Goal: Register for event/course

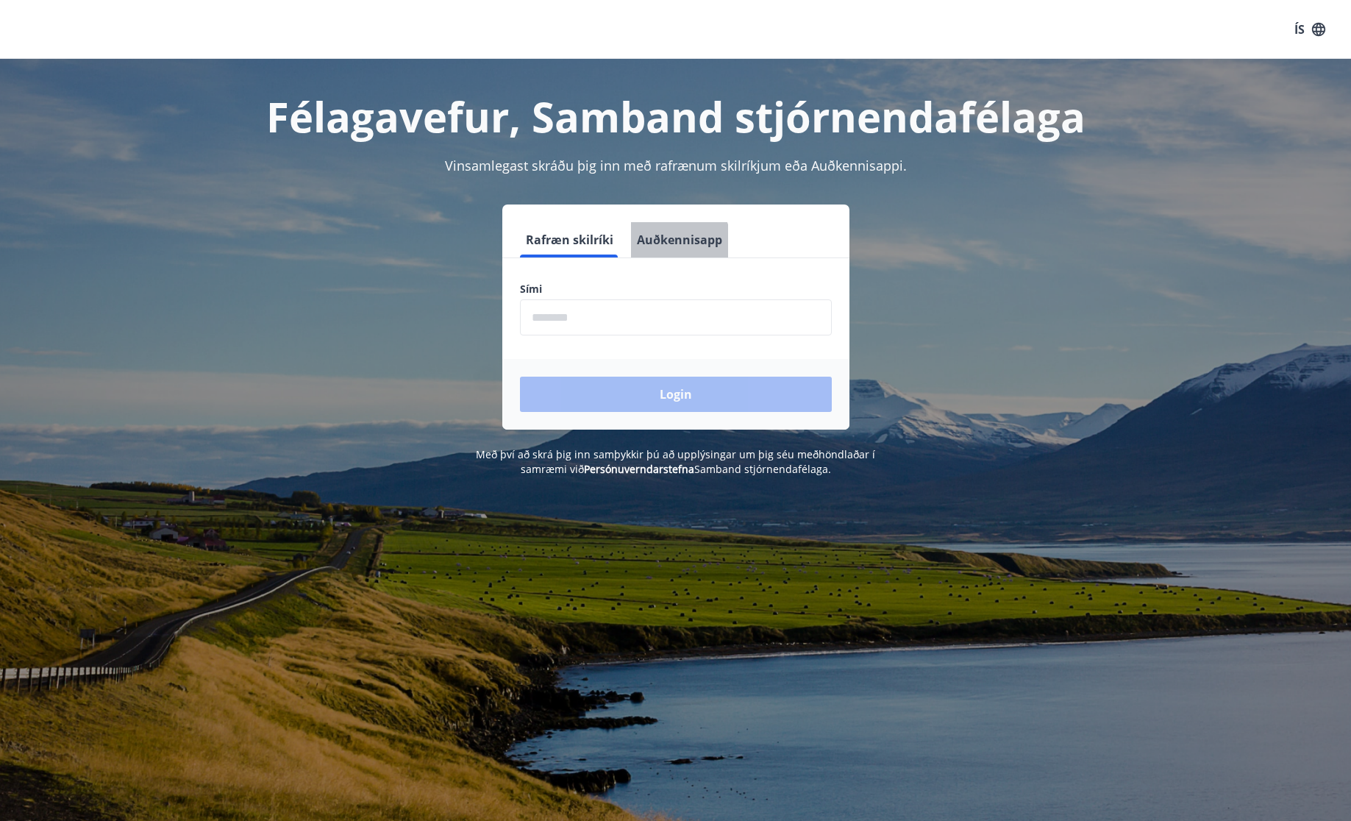
click at [674, 243] on button "Auðkennisapp" at bounding box center [679, 239] width 97 height 35
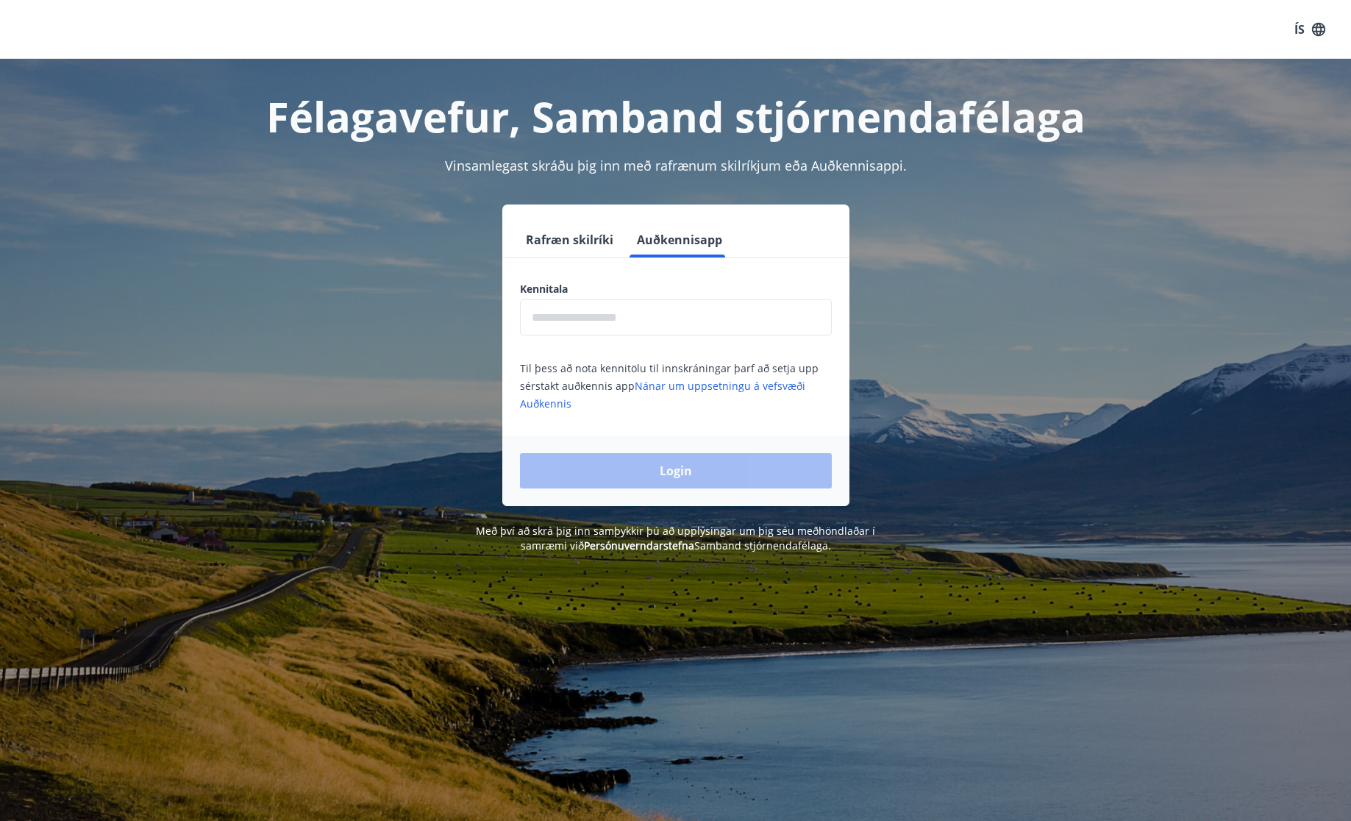
click at [745, 321] on input "text" at bounding box center [676, 317] width 312 height 36
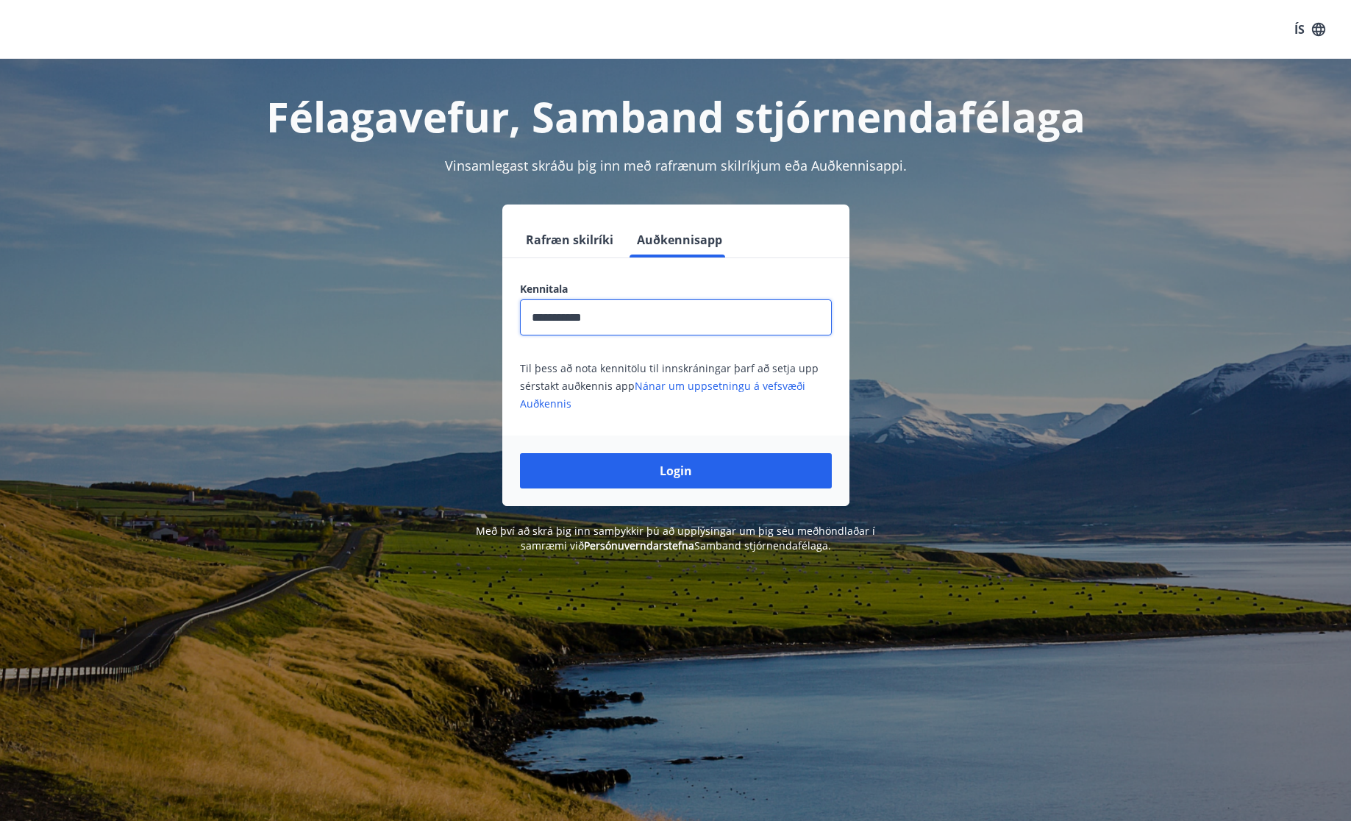
type input "**********"
click at [520, 453] on button "Login" at bounding box center [676, 470] width 312 height 35
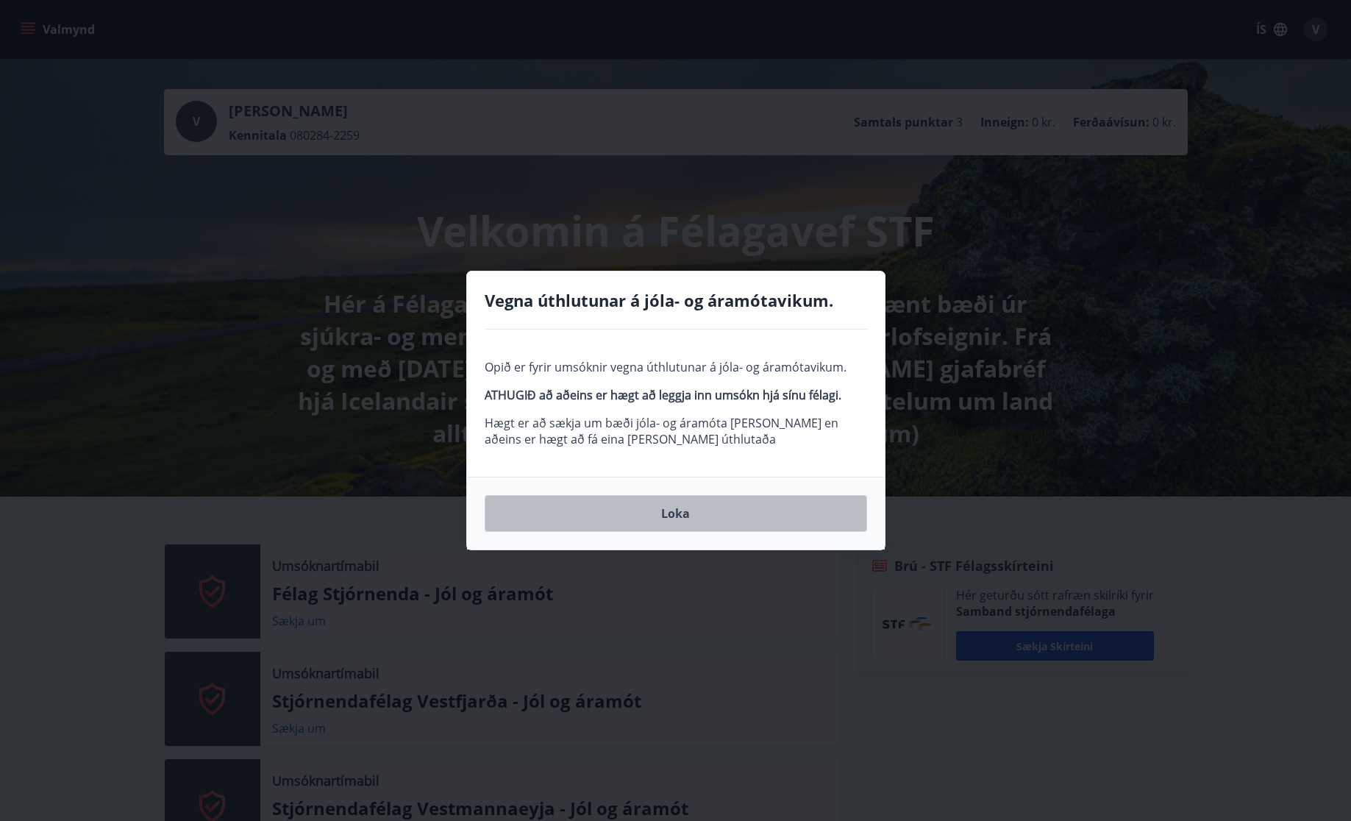
click at [633, 516] on button "Loka" at bounding box center [676, 513] width 382 height 37
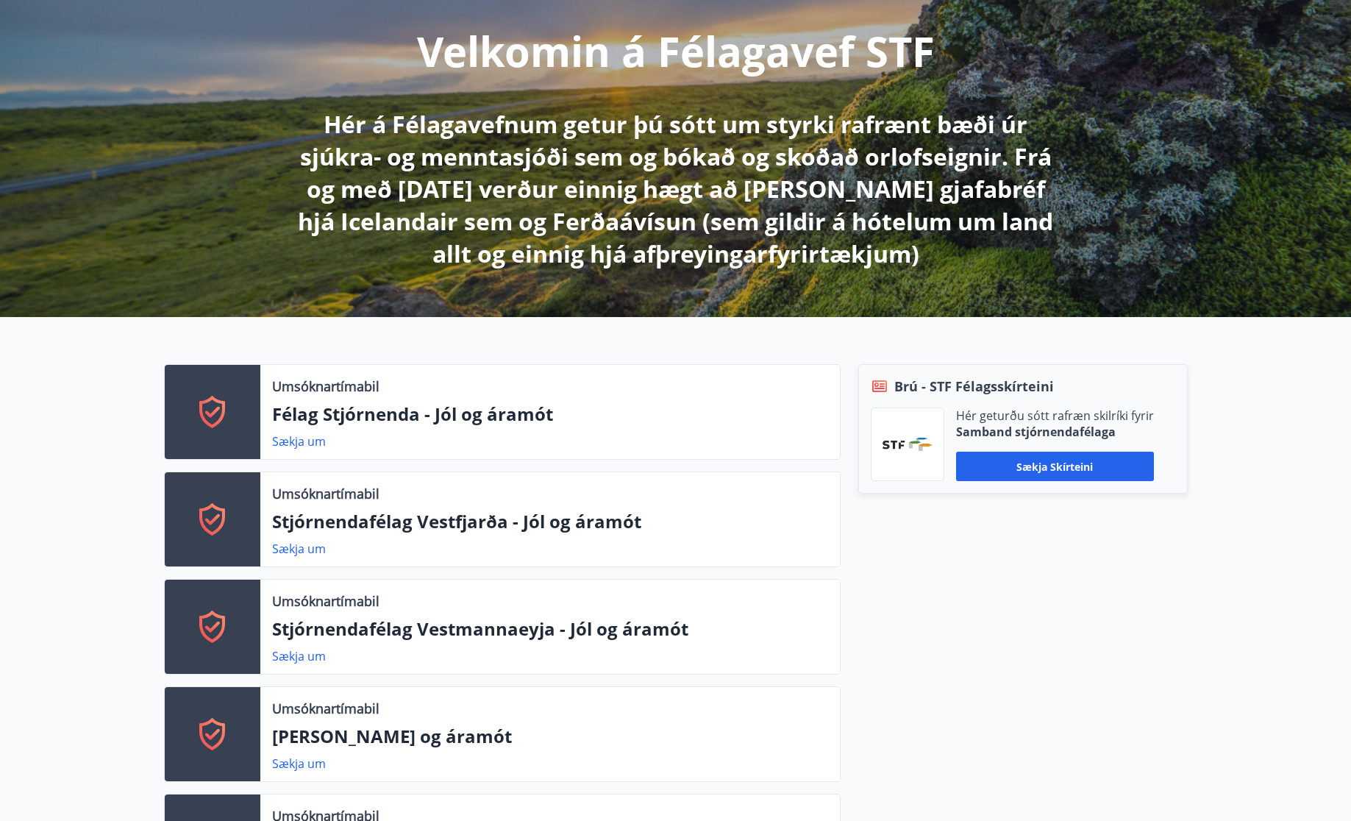
scroll to position [181, 0]
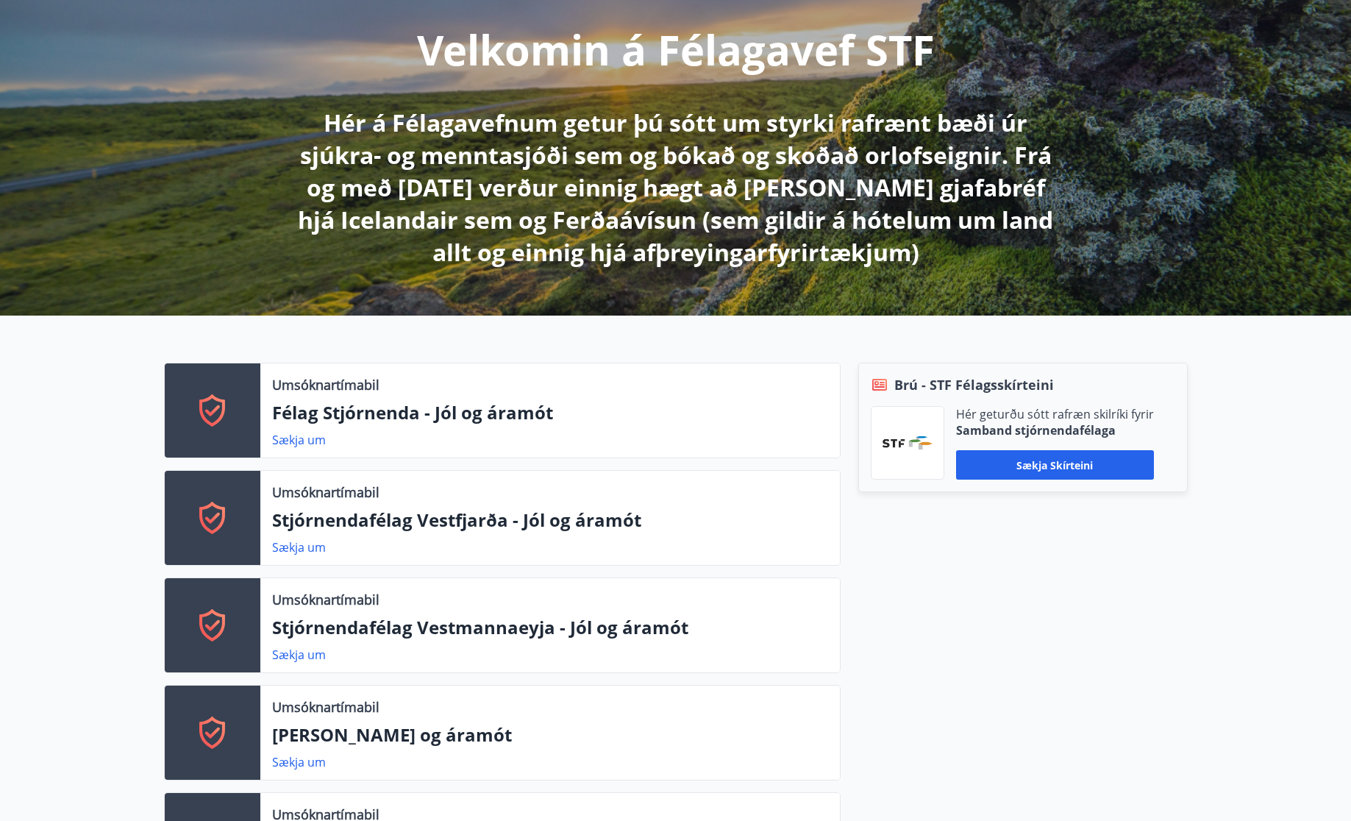
click at [496, 422] on p "Félag Stjórnenda - Jól og áramót" at bounding box center [550, 412] width 556 height 25
click at [307, 438] on link "Sækja um" at bounding box center [299, 440] width 54 height 16
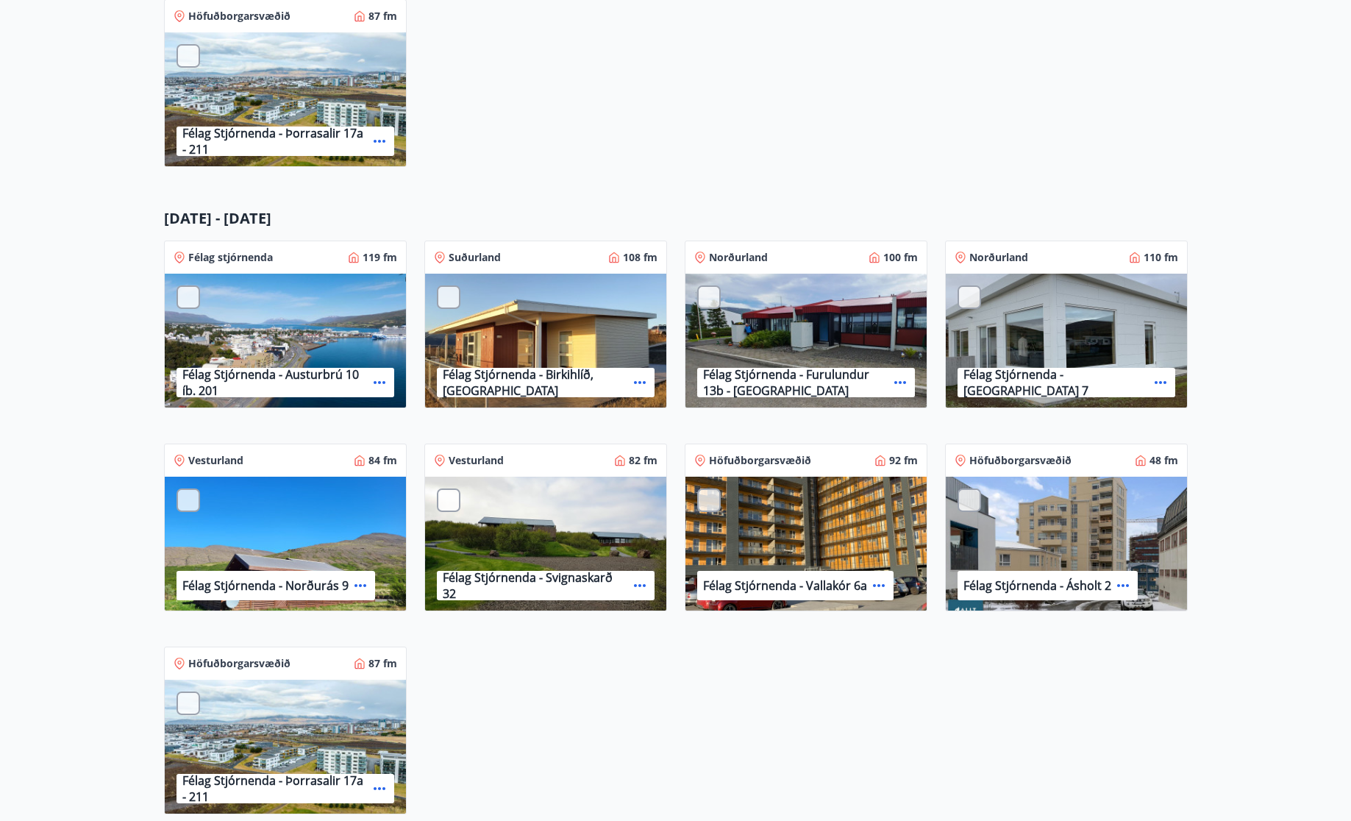
scroll to position [791, 0]
click at [581, 376] on p "Félag Stjórnenda - Birkihlíð, [GEOGRAPHIC_DATA]" at bounding box center [535, 382] width 185 height 32
click at [488, 255] on p "Suðurland" at bounding box center [475, 256] width 52 height 15
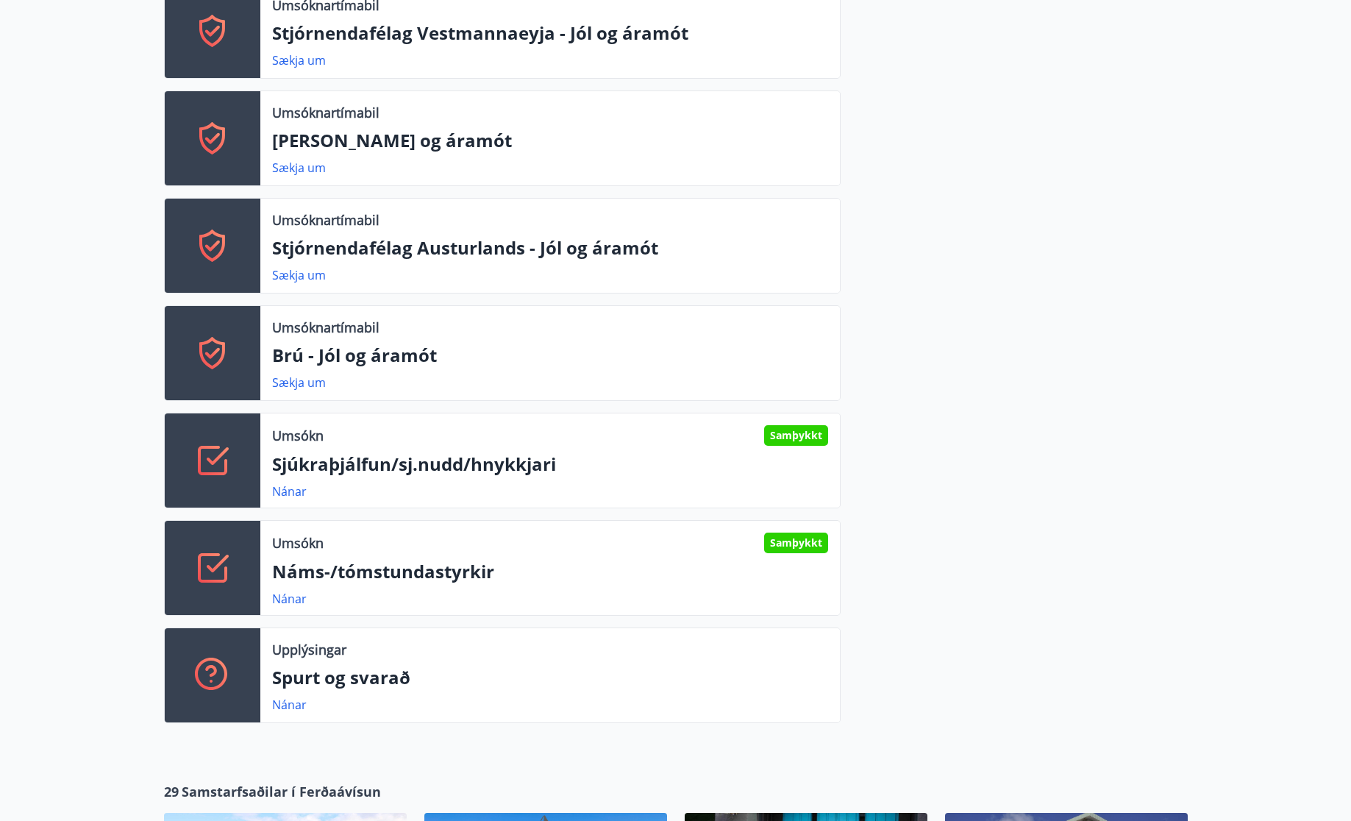
scroll to position [786, 0]
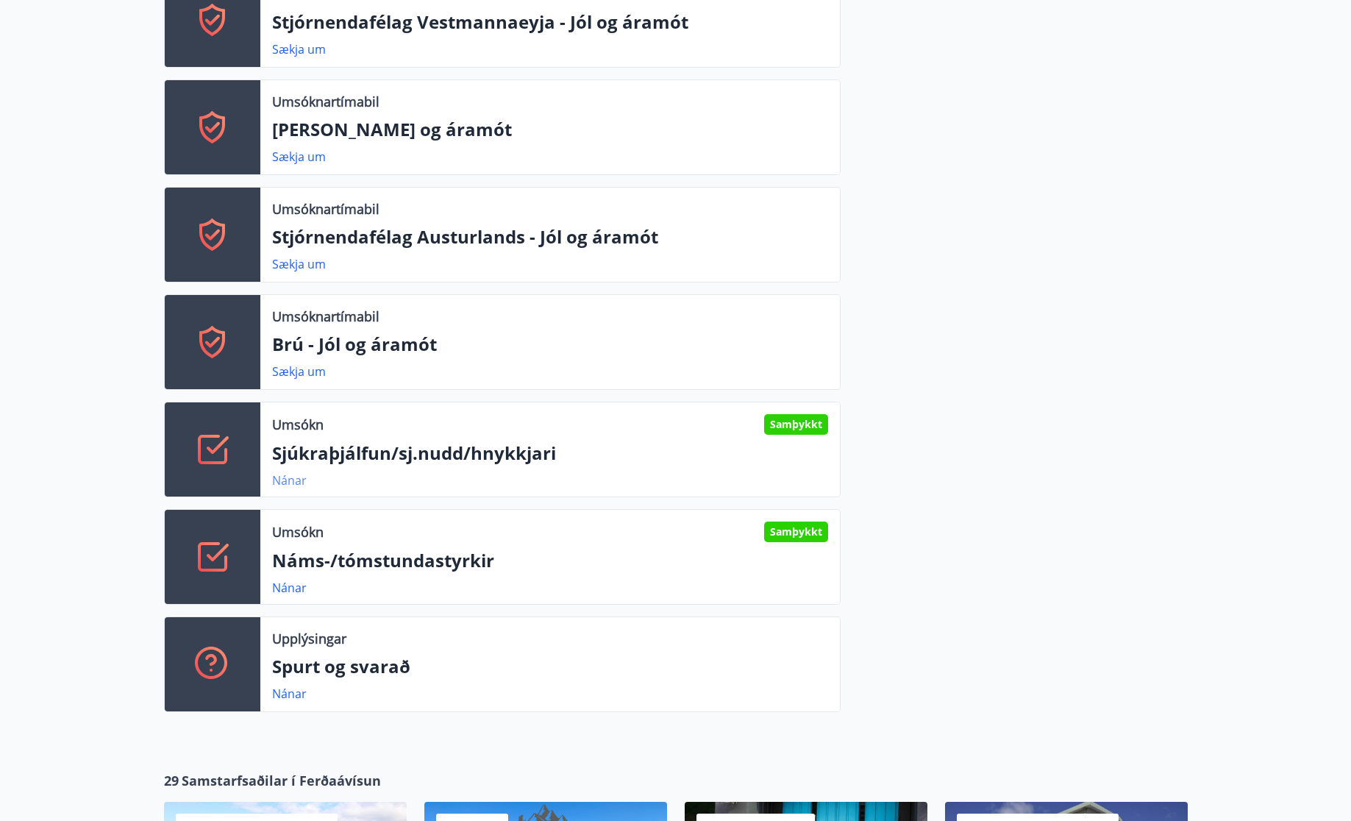
click at [279, 475] on link "Nánar" at bounding box center [289, 480] width 35 height 16
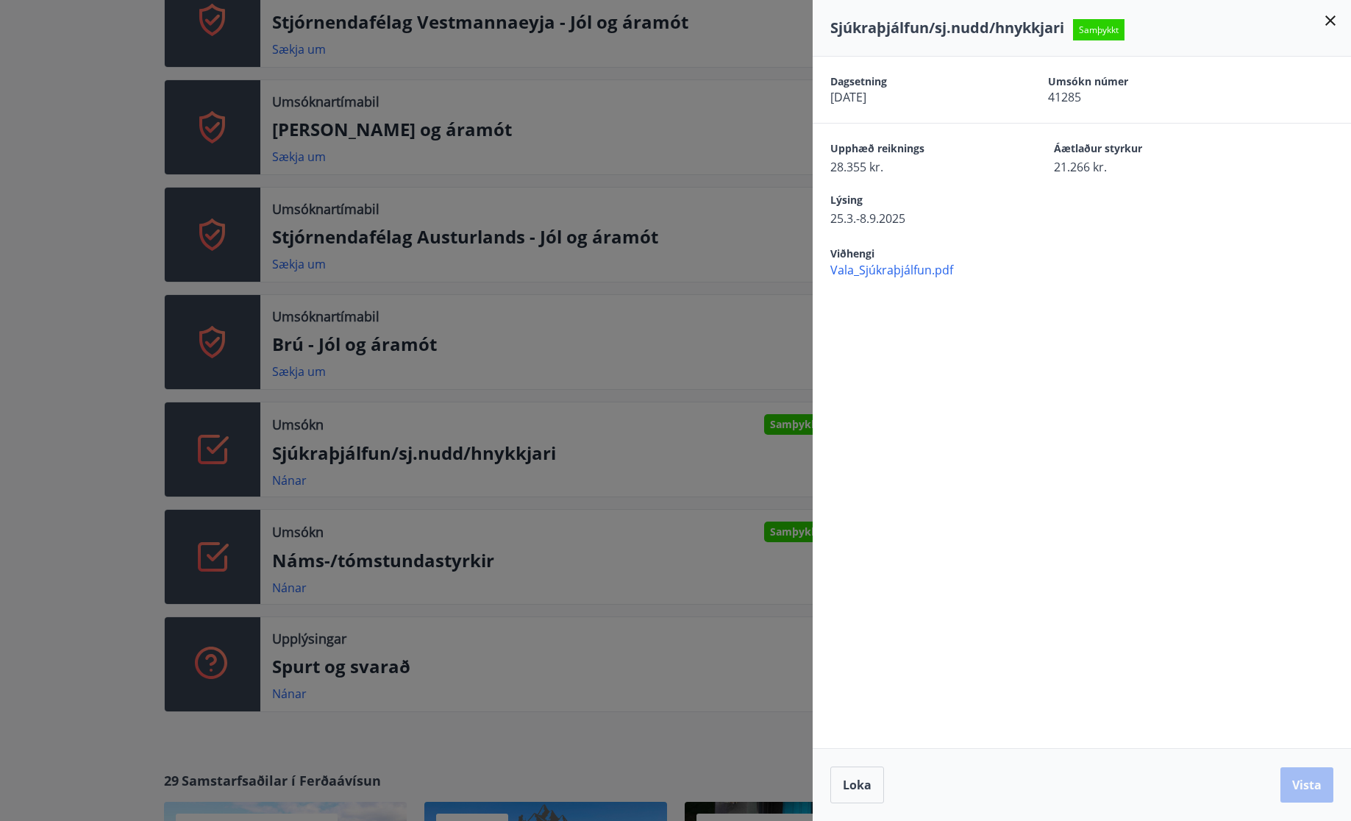
click at [1328, 18] on icon at bounding box center [1330, 20] width 10 height 10
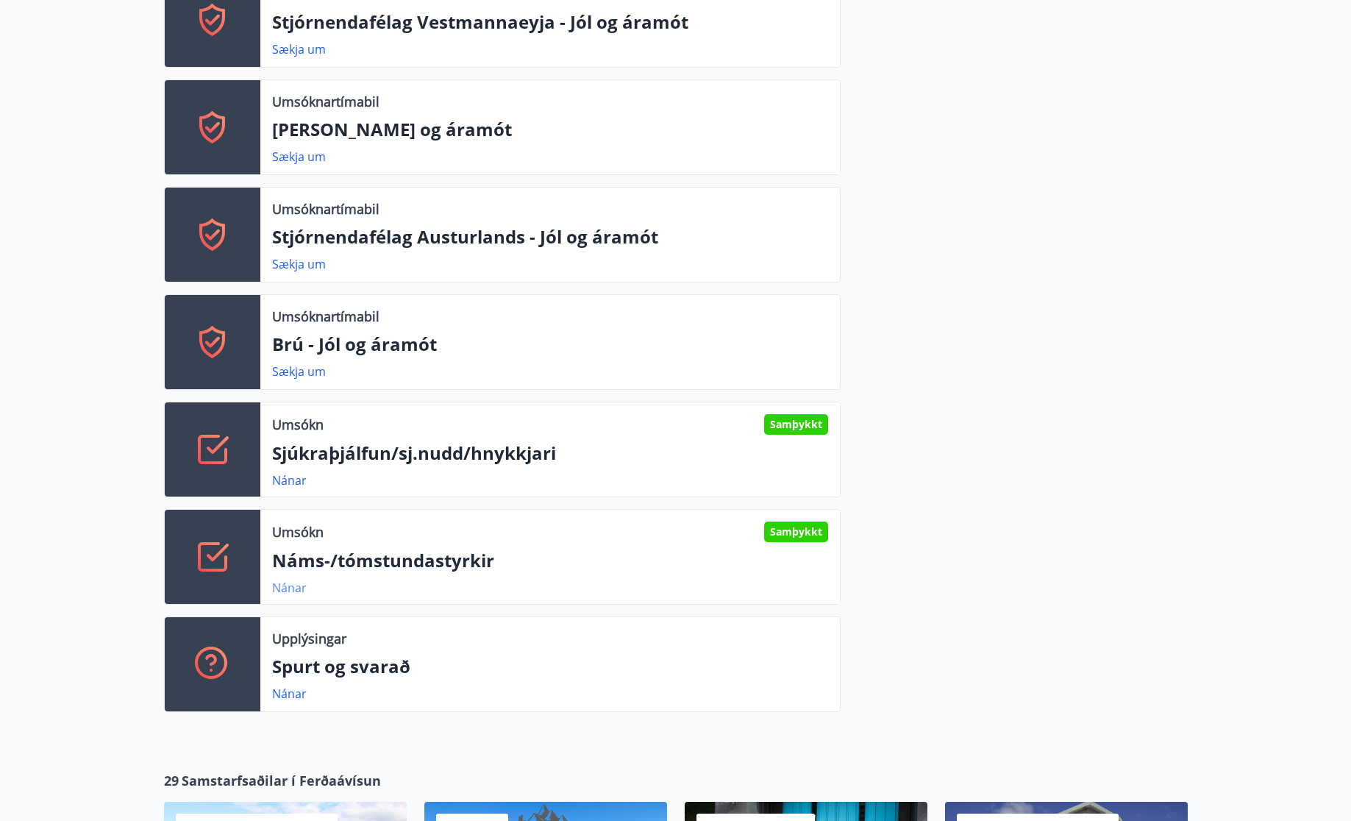
click at [289, 595] on link "Nánar" at bounding box center [289, 588] width 35 height 16
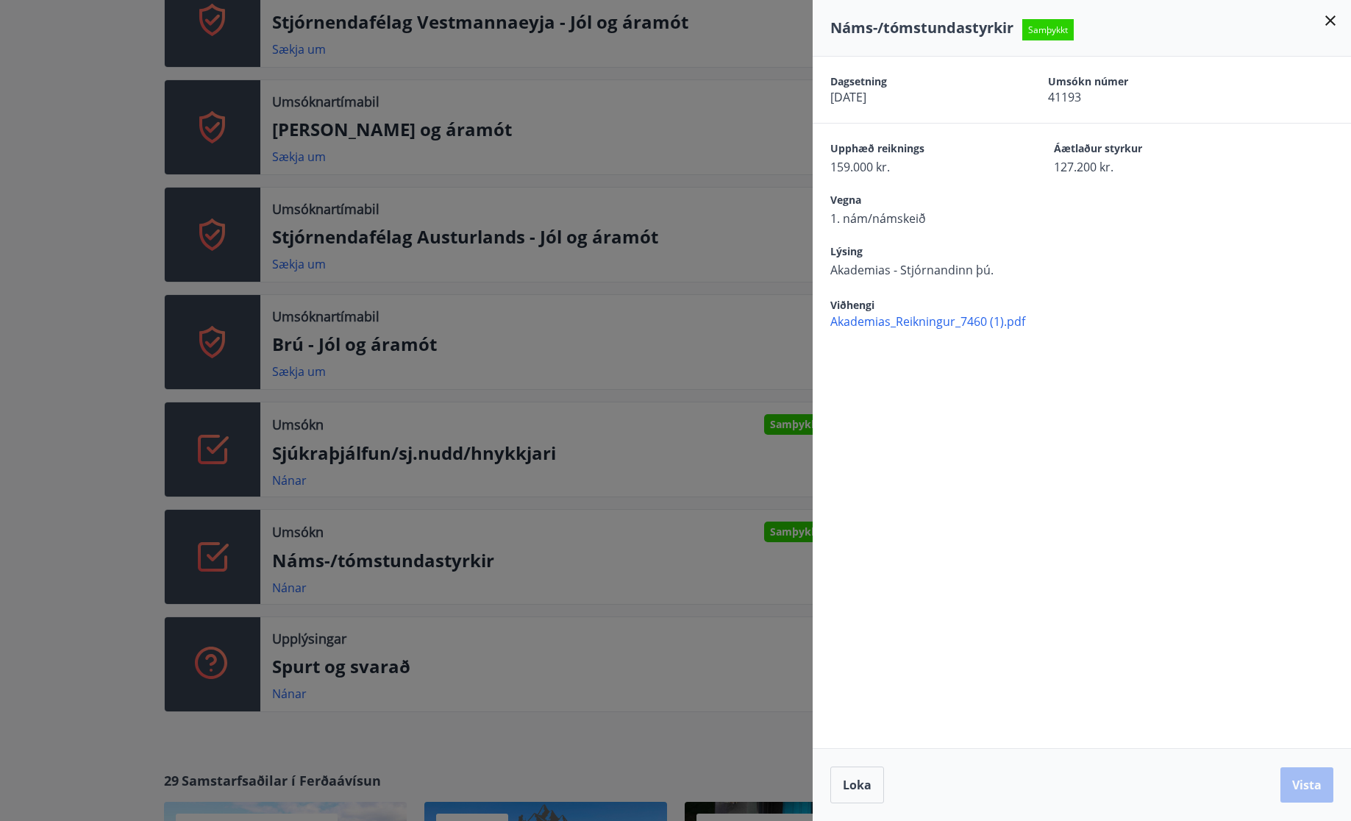
click at [1335, 24] on icon at bounding box center [1331, 21] width 18 height 18
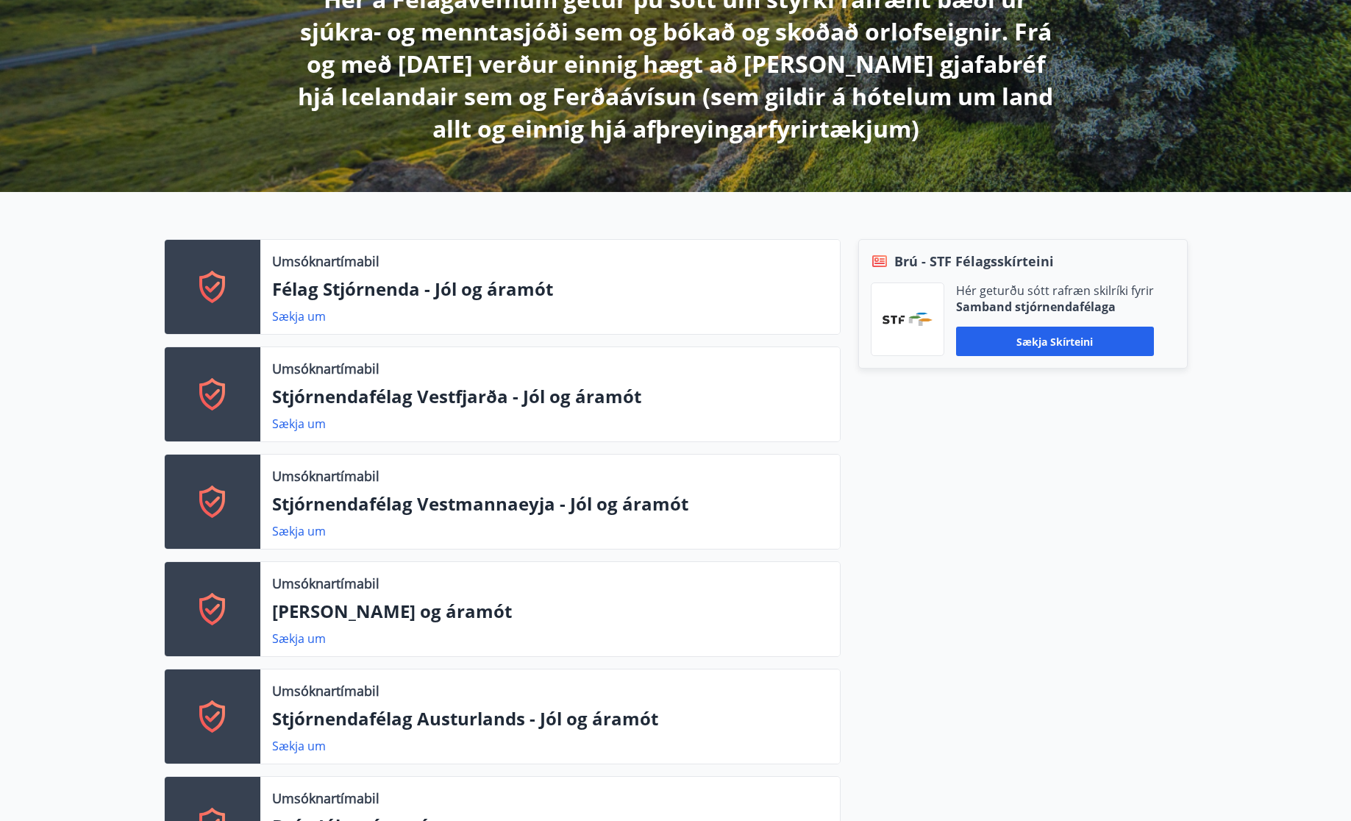
scroll to position [290, 0]
